Goal: Information Seeking & Learning: Learn about a topic

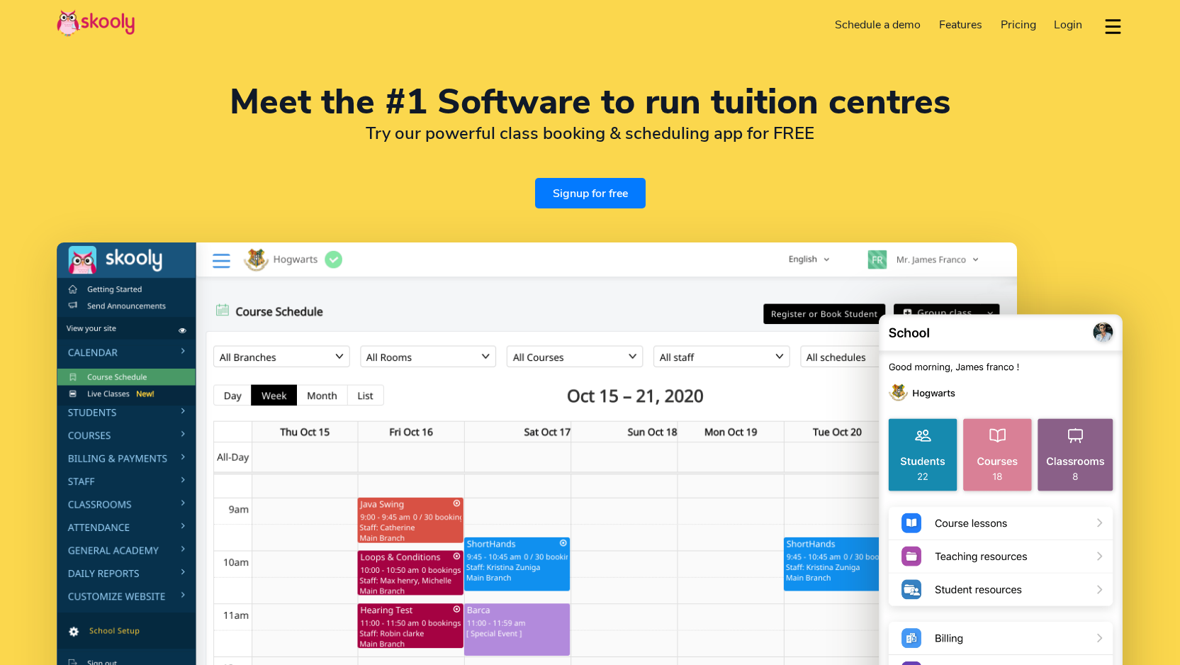
select select "en"
select select "91"
select select "[GEOGRAPHIC_DATA]"
select select "[GEOGRAPHIC_DATA]/[GEOGRAPHIC_DATA]"
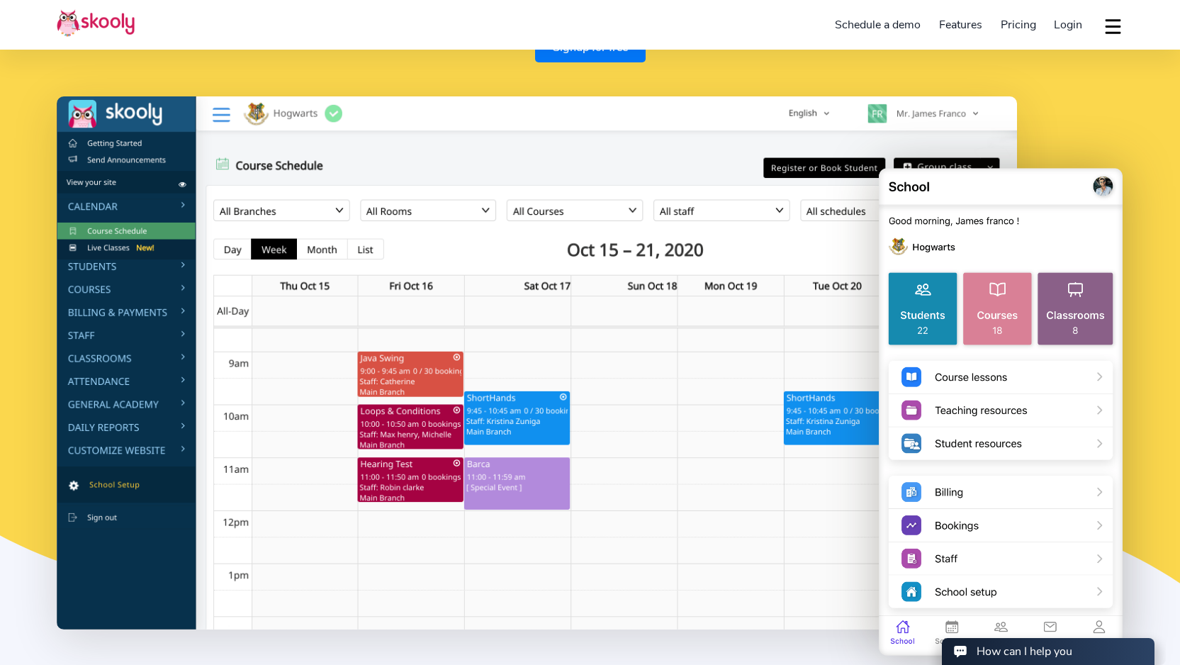
scroll to position [147, 0]
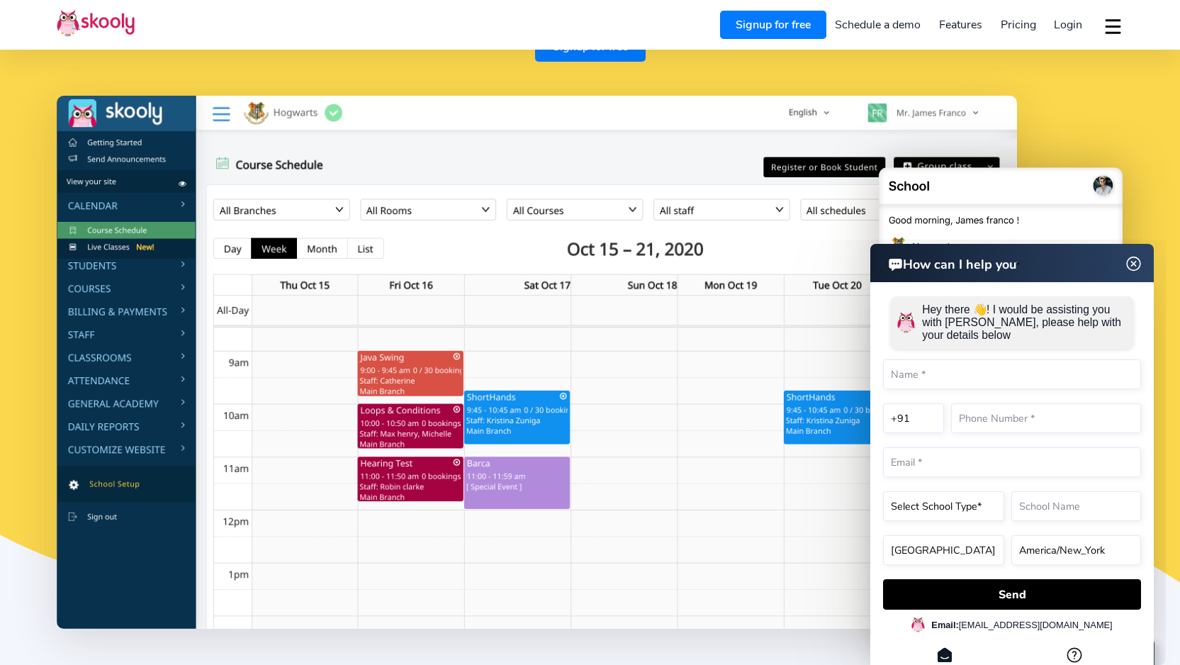
click at [1022, 28] on span "Pricing" at bounding box center [1018, 25] width 35 height 16
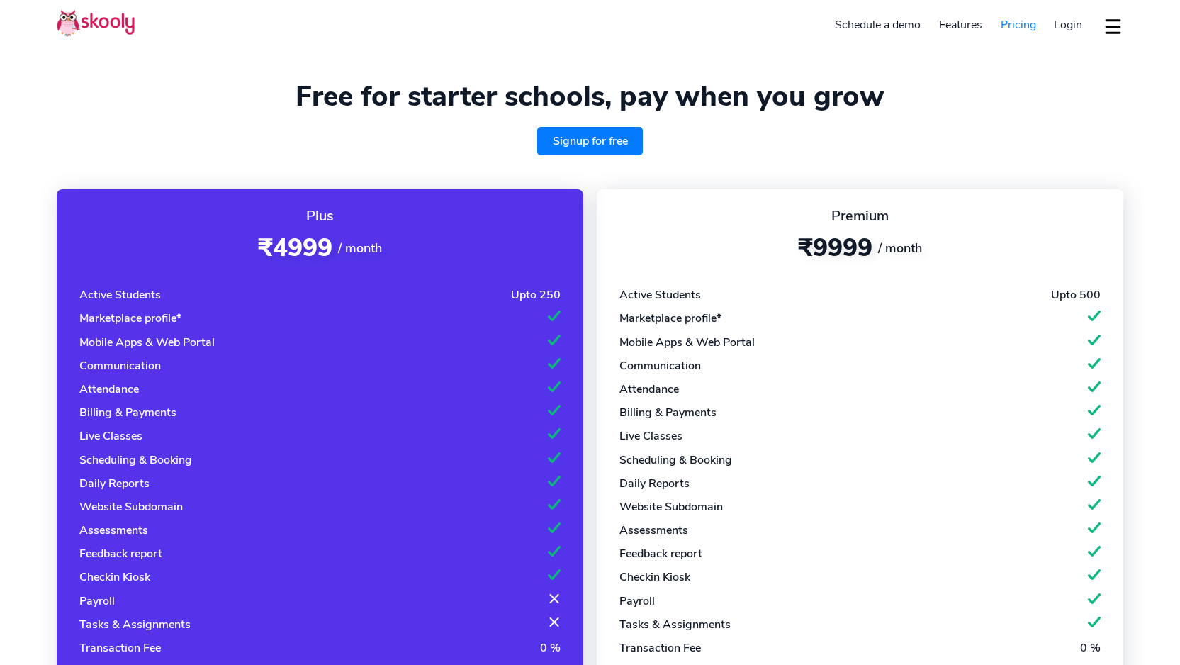
select select "en"
select select "91"
select select "[GEOGRAPHIC_DATA]"
select select "[GEOGRAPHIC_DATA]/[GEOGRAPHIC_DATA]"
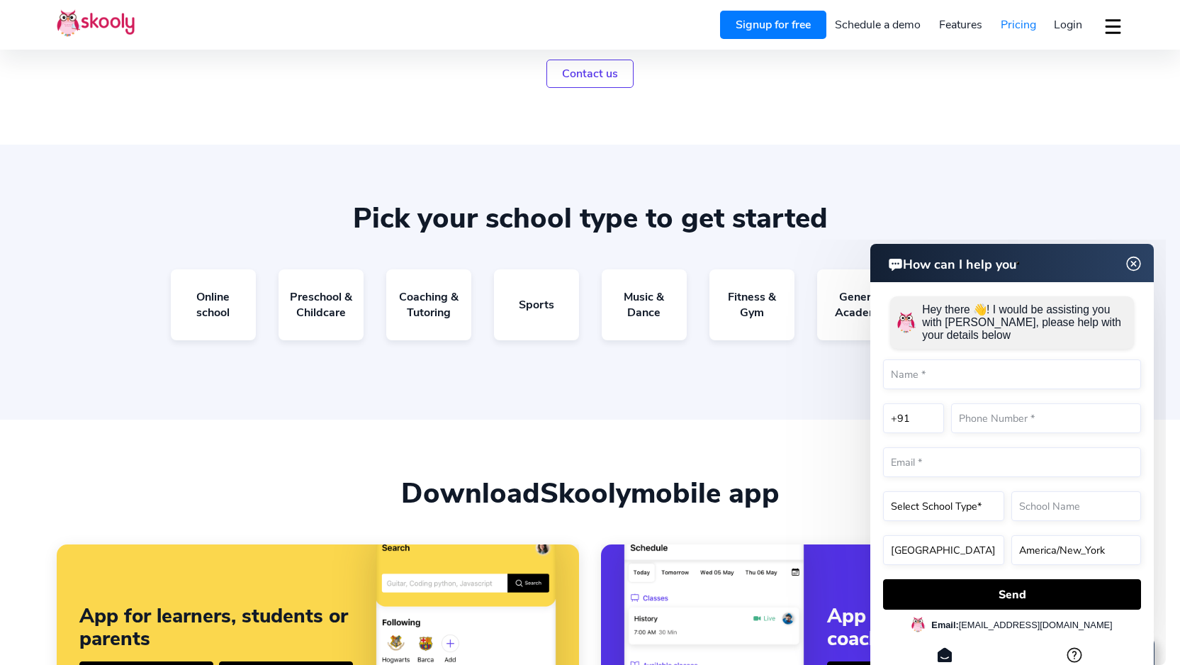
scroll to position [771, 0]
click at [1134, 261] on img at bounding box center [1134, 264] width 27 height 18
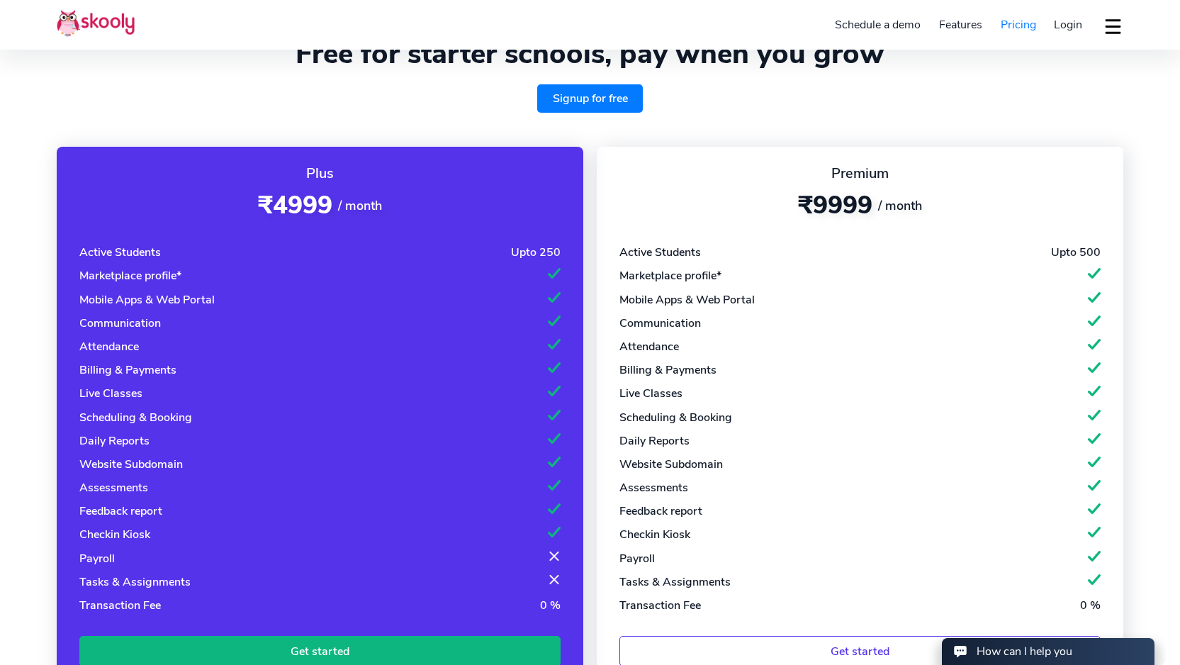
scroll to position [0, 0]
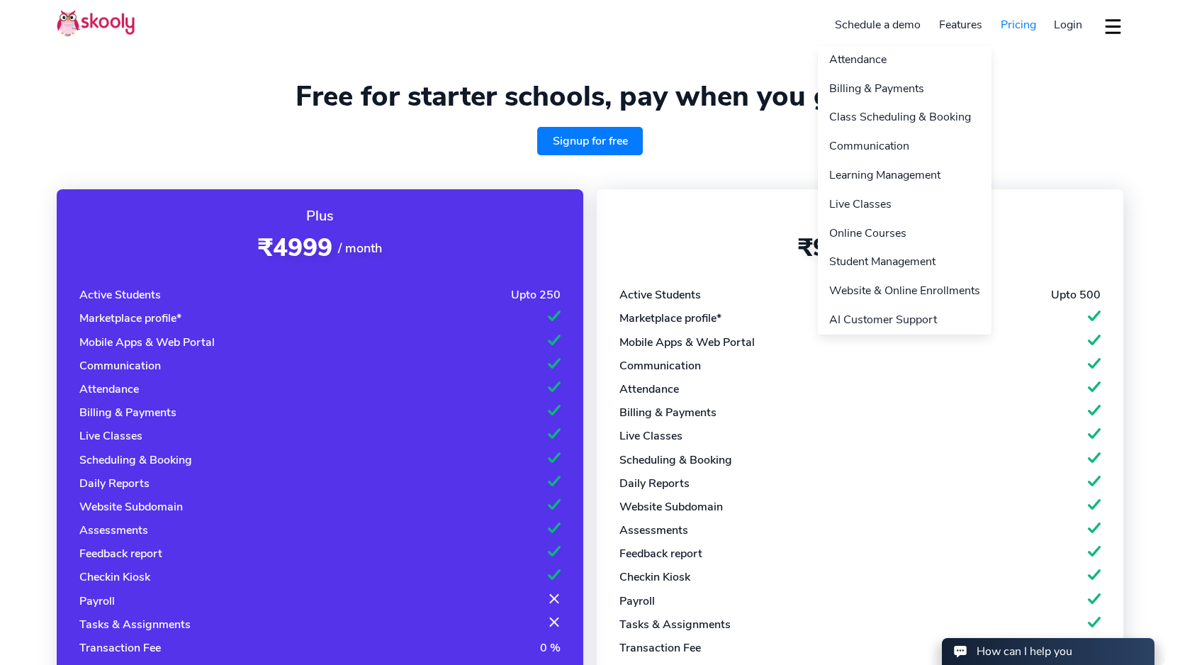
click at [956, 26] on link "Features" at bounding box center [961, 24] width 62 height 23
click at [876, 53] on link "Attendance" at bounding box center [905, 59] width 174 height 29
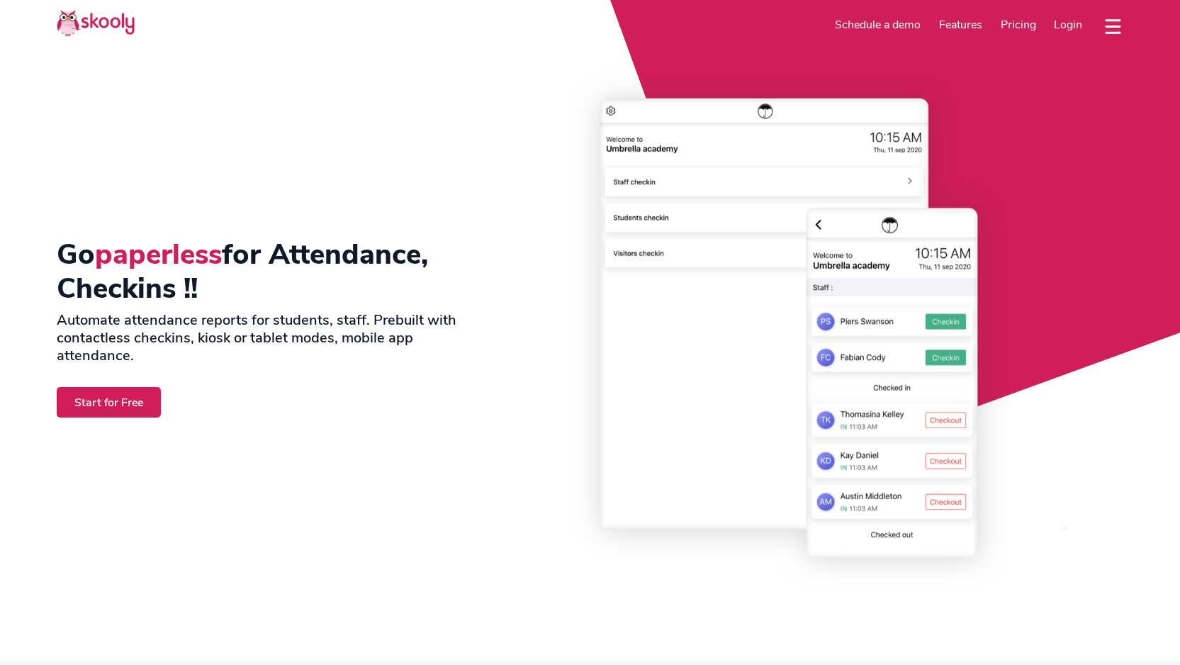
select select "en"
select select "91"
select select "[GEOGRAPHIC_DATA]"
select select "[GEOGRAPHIC_DATA]/[GEOGRAPHIC_DATA]"
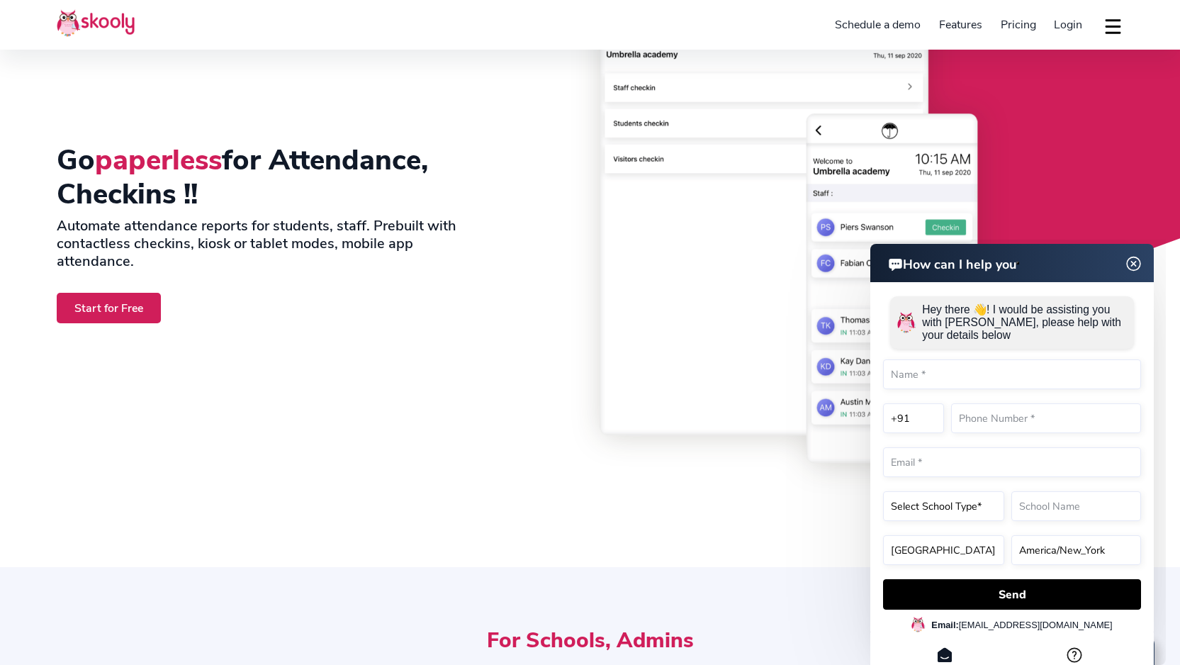
scroll to position [93, 0]
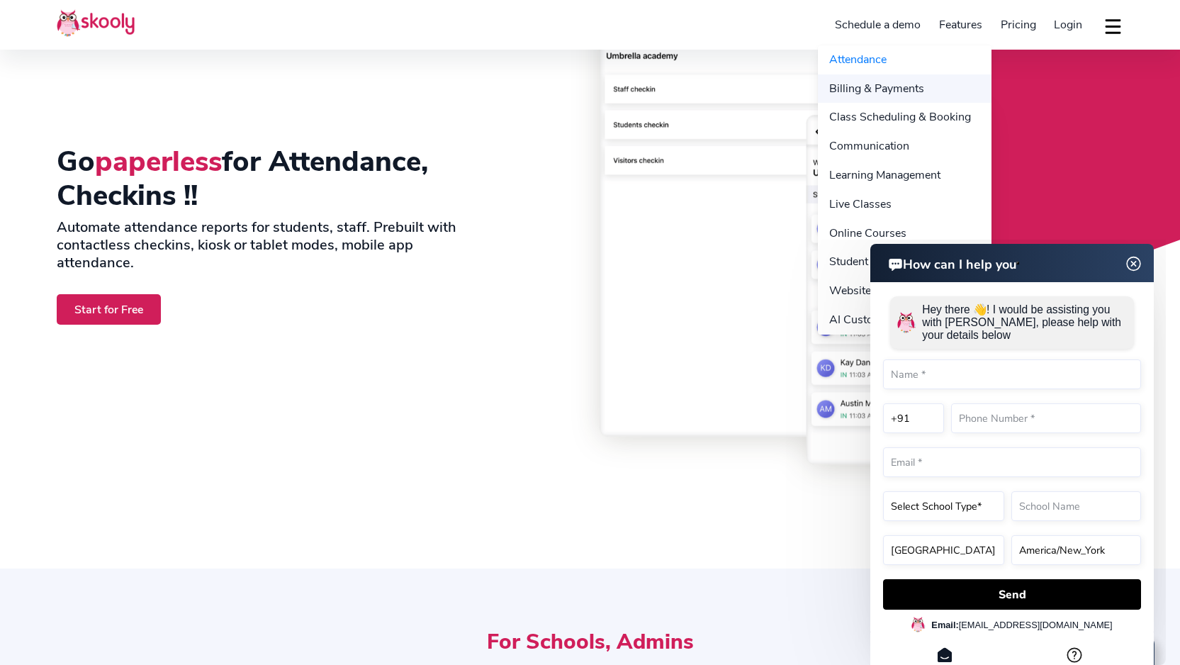
click at [889, 84] on link "Billing & Payments" at bounding box center [905, 88] width 174 height 29
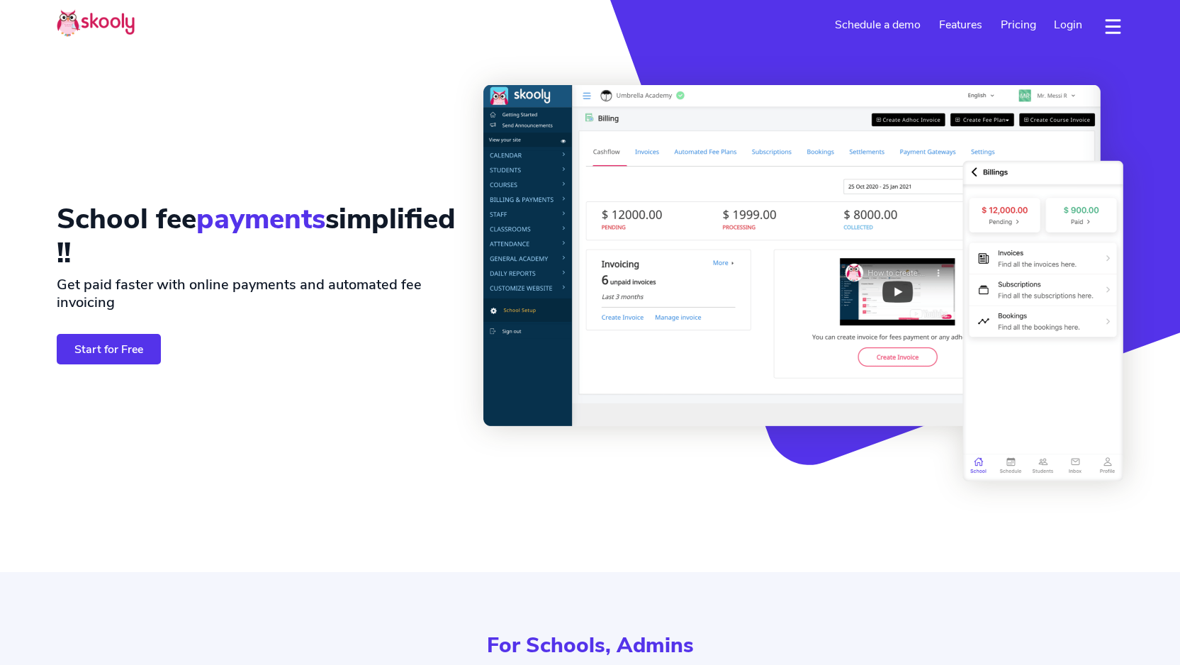
select select "en"
select select "91"
select select "[GEOGRAPHIC_DATA]"
select select "[GEOGRAPHIC_DATA]/[GEOGRAPHIC_DATA]"
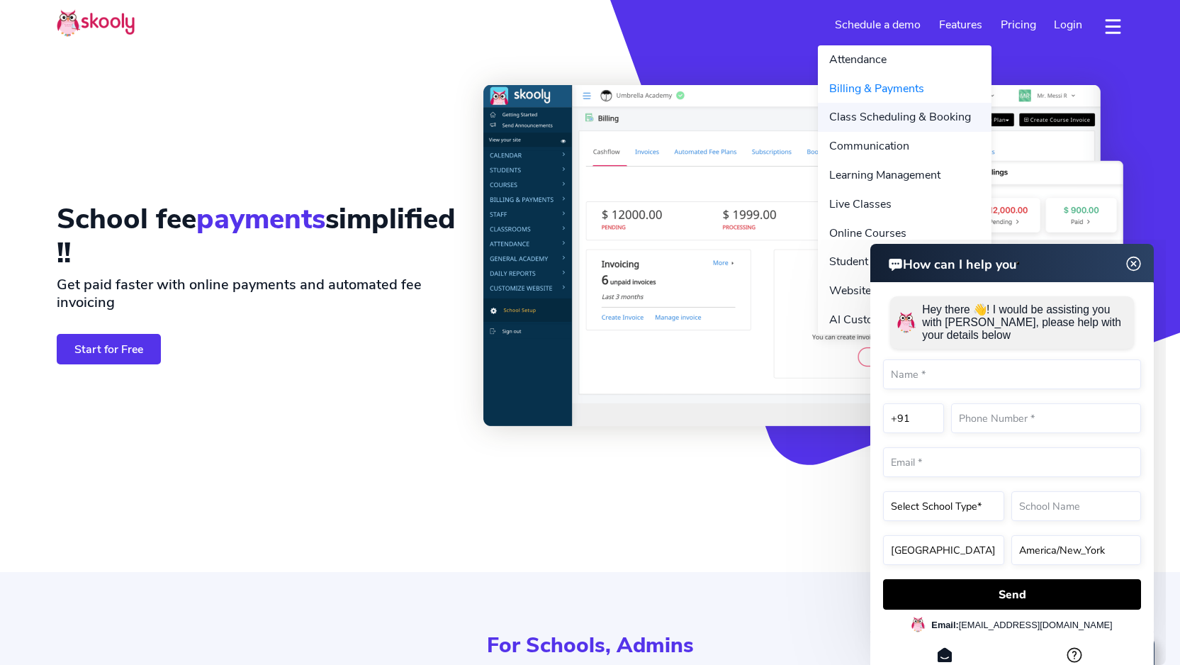
click at [889, 119] on link "Class Scheduling & Booking" at bounding box center [905, 117] width 174 height 29
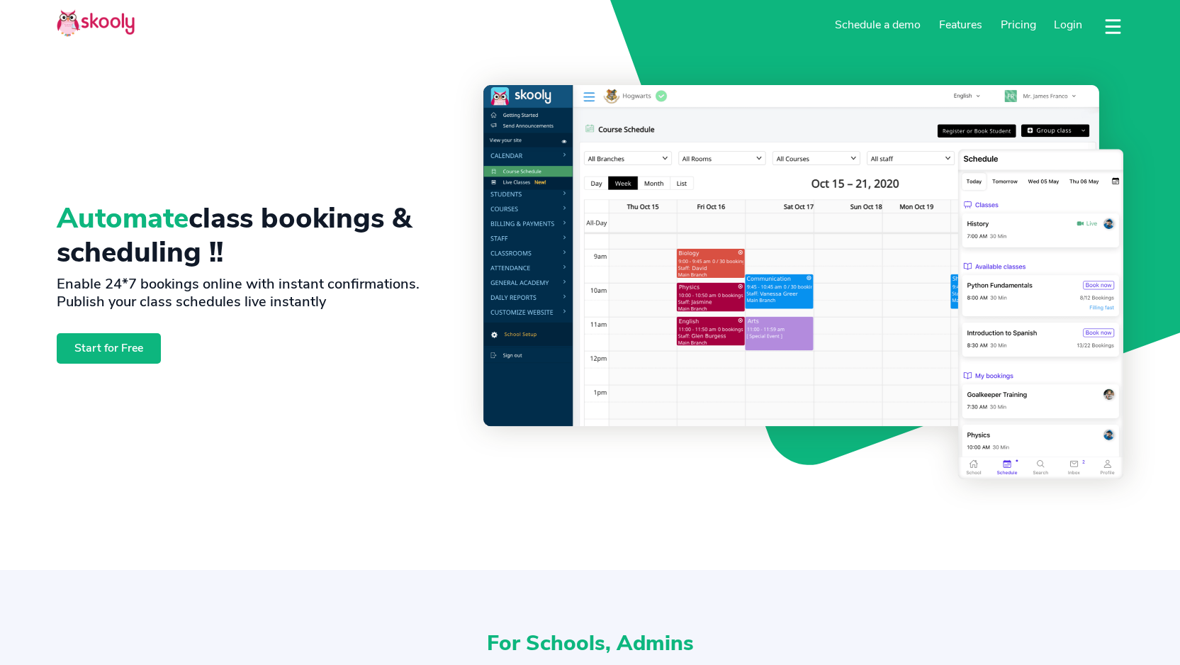
select select "en"
select select "91"
select select "[GEOGRAPHIC_DATA]"
select select "[GEOGRAPHIC_DATA]/[GEOGRAPHIC_DATA]"
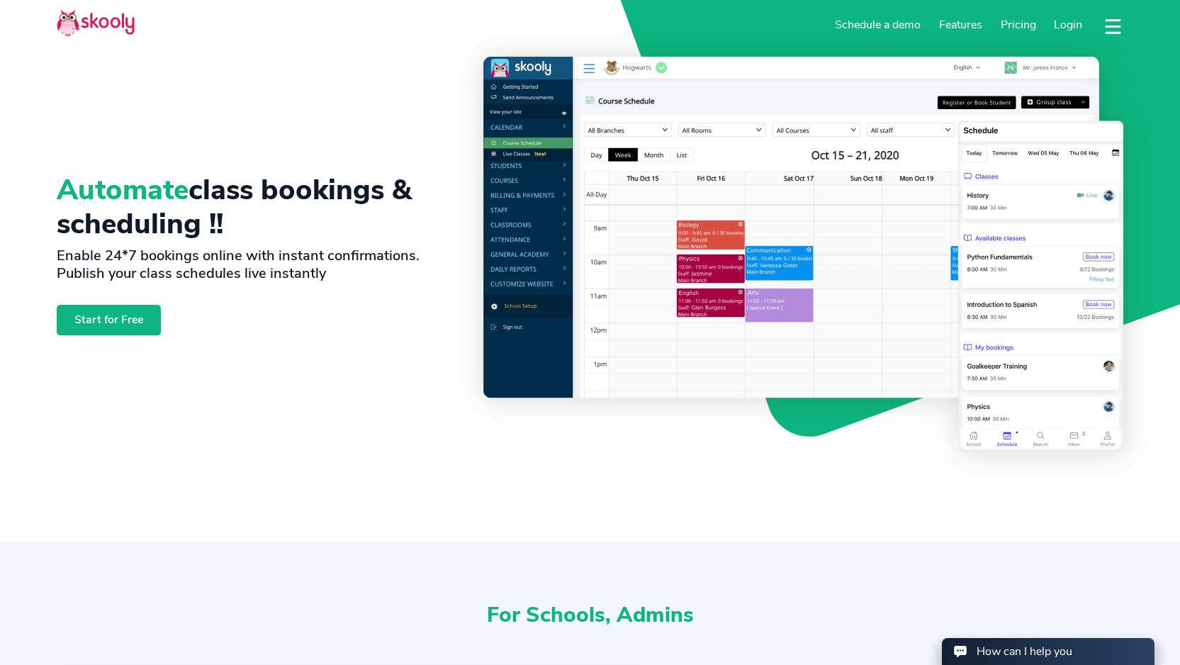
scroll to position [33, 0]
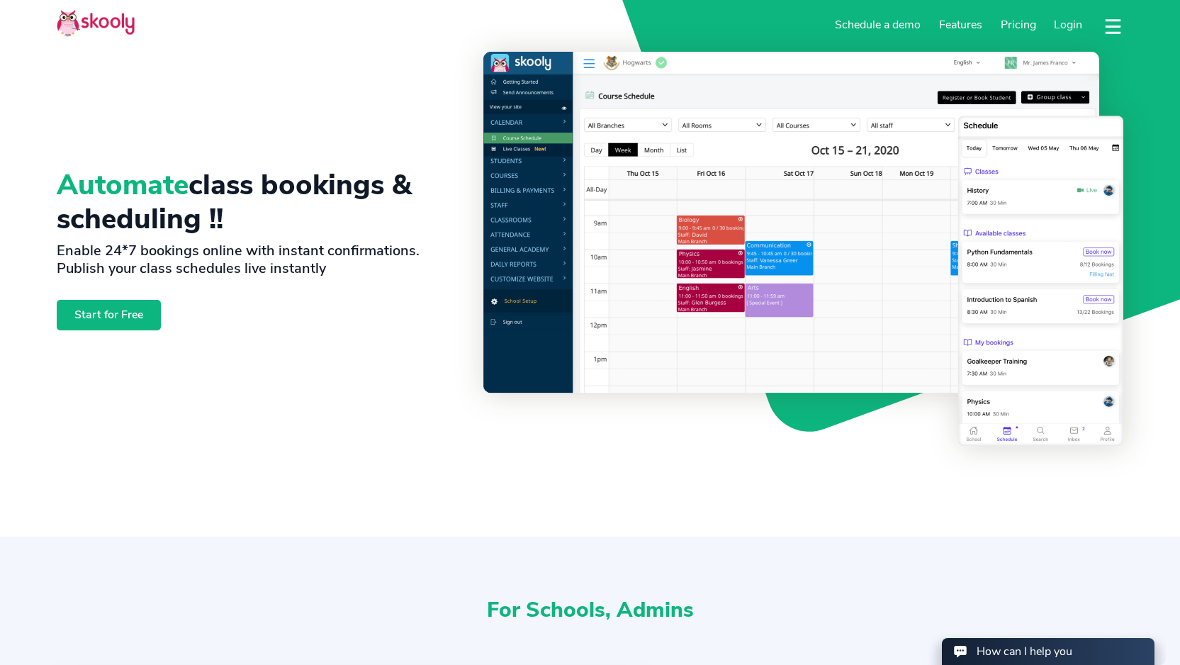
click at [260, 356] on div "Automate class bookings & scheduling !! Enable 24*7 bookings online with instan…" at bounding box center [270, 249] width 427 height 394
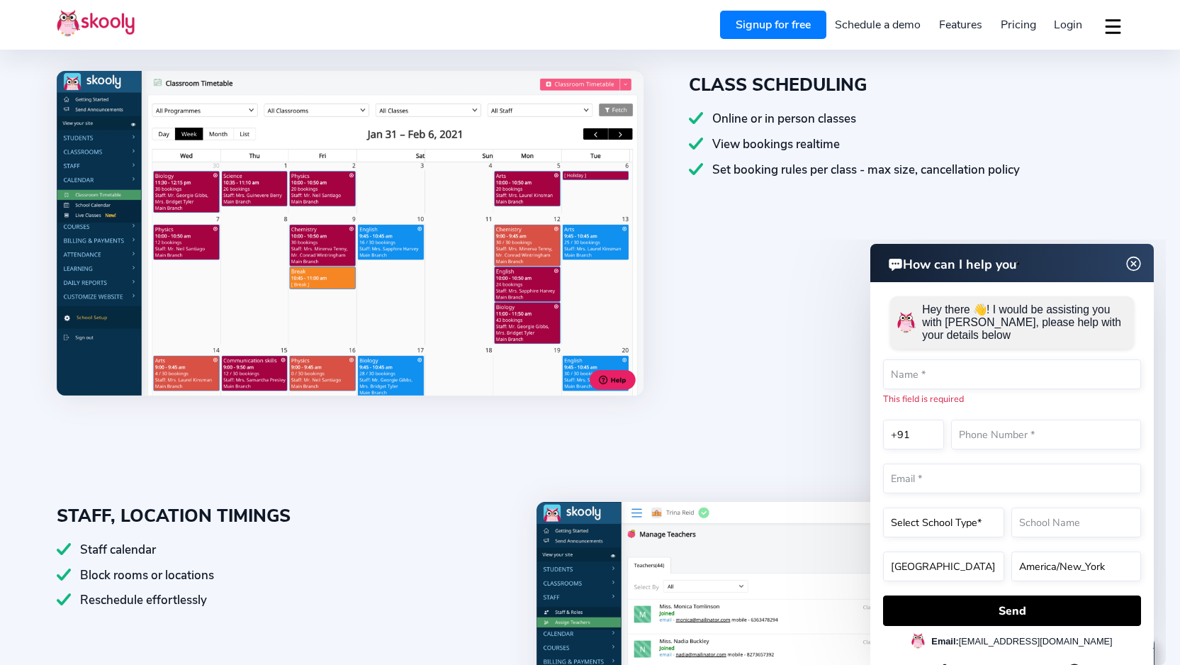
scroll to position [645, 0]
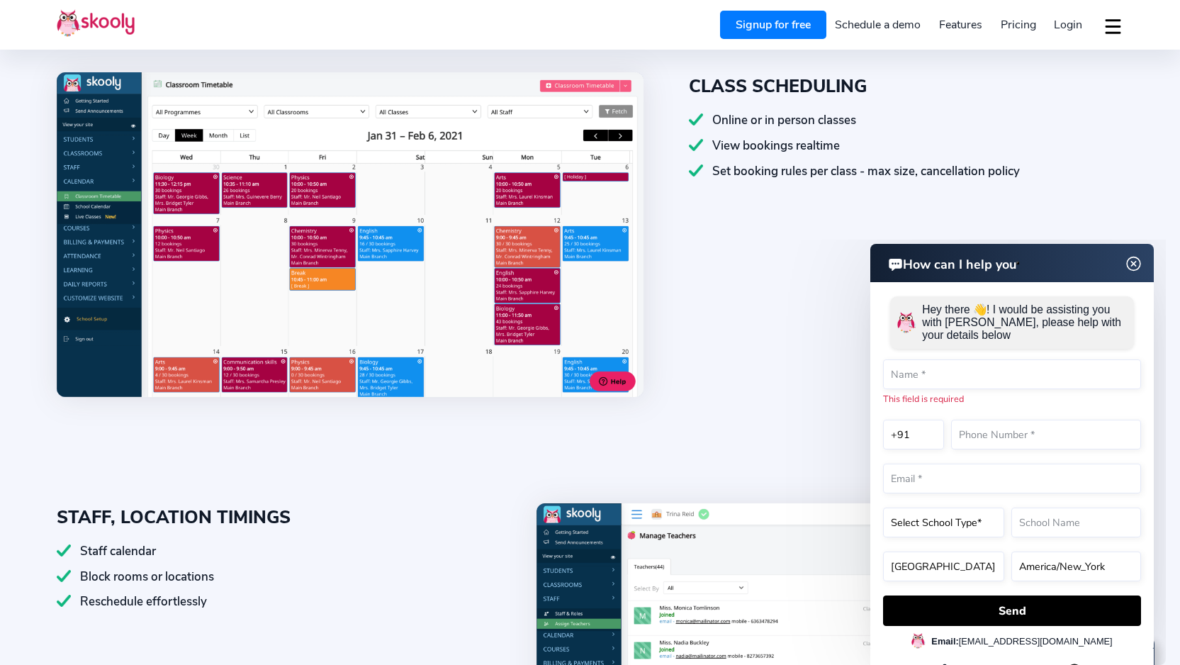
click at [1137, 262] on img at bounding box center [1134, 264] width 27 height 18
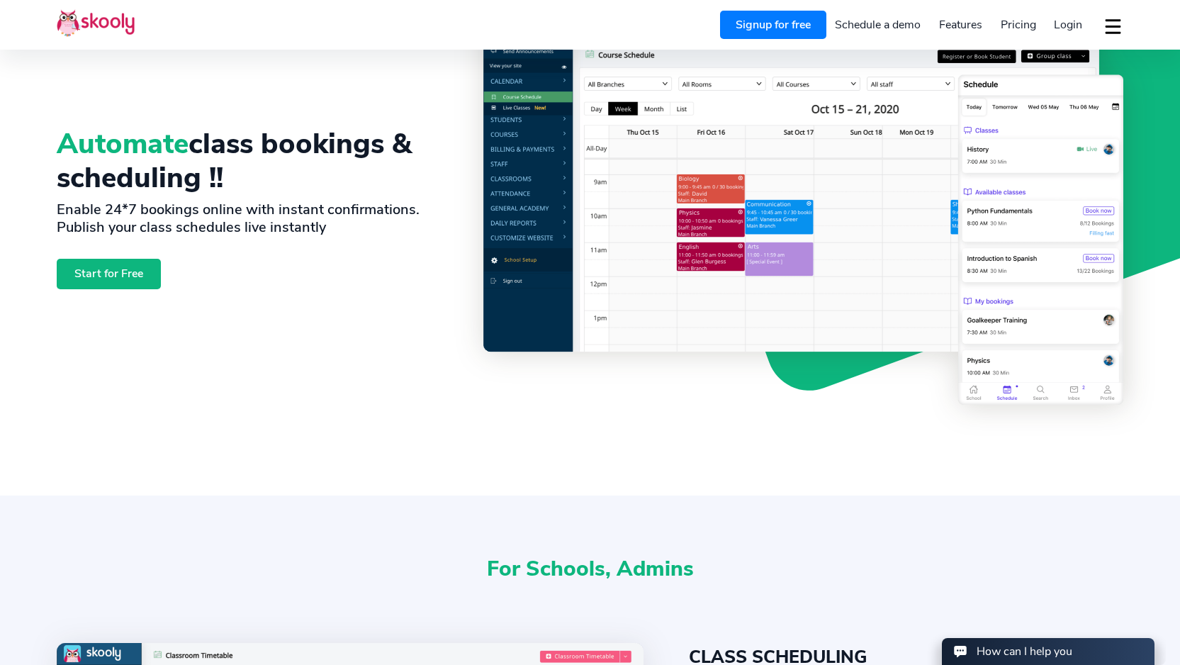
scroll to position [0, 0]
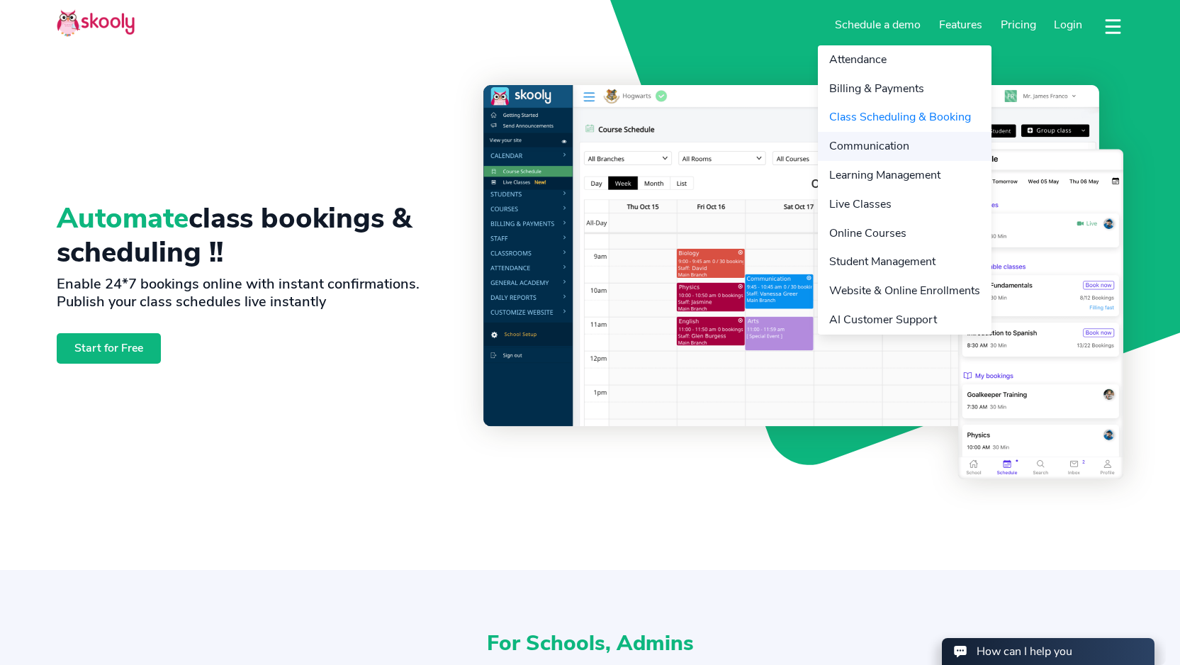
click at [895, 145] on link "Communication" at bounding box center [905, 146] width 174 height 29
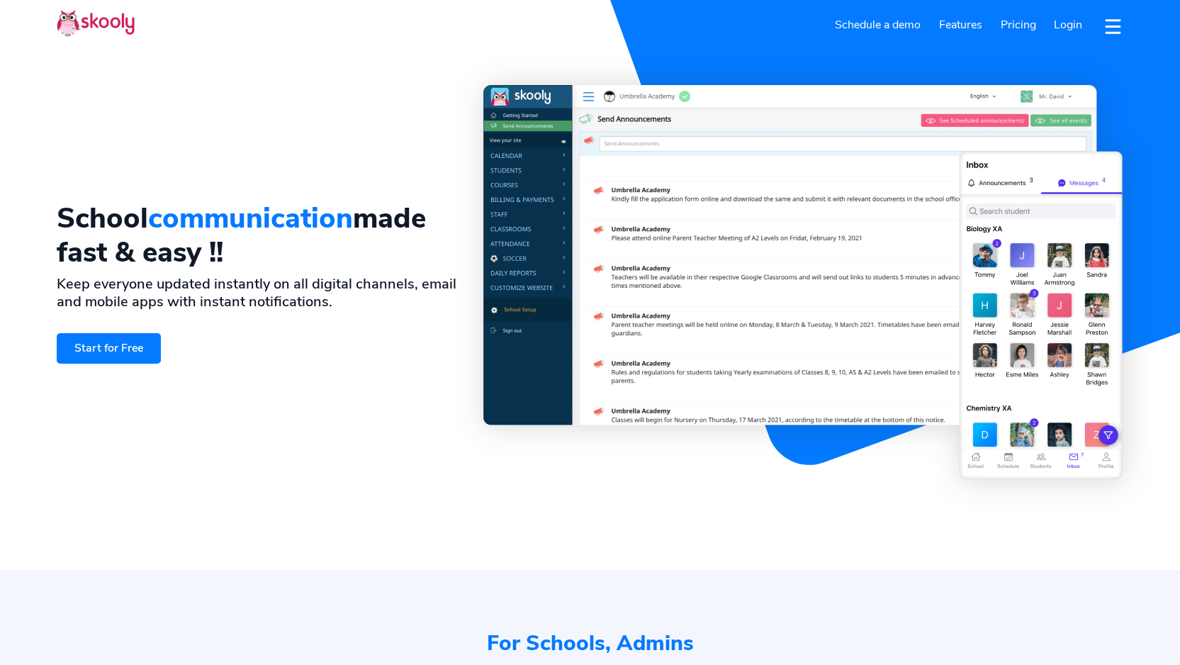
select select "en"
select select "91"
select select "[GEOGRAPHIC_DATA]"
select select "[GEOGRAPHIC_DATA]/[GEOGRAPHIC_DATA]"
